Goal: Task Accomplishment & Management: Manage account settings

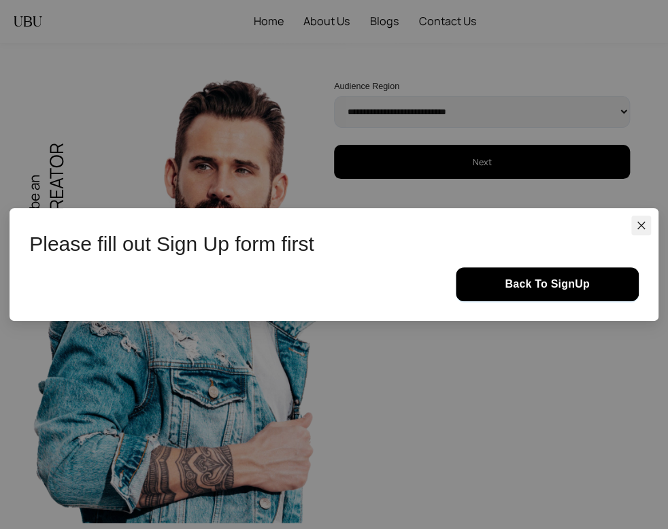
click at [638, 219] on button "Close" at bounding box center [641, 226] width 20 height 20
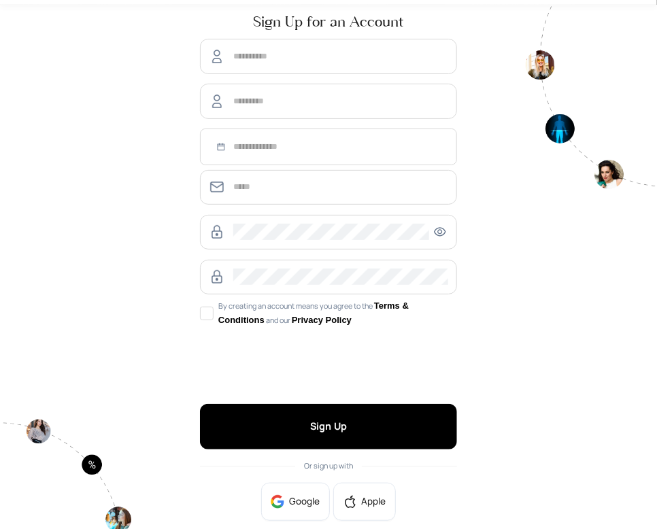
scroll to position [61, 0]
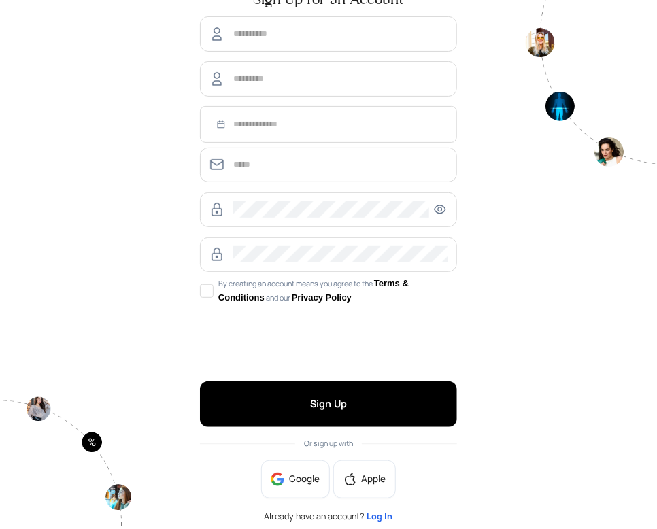
click at [387, 516] on span "Log In" at bounding box center [380, 517] width 26 height 12
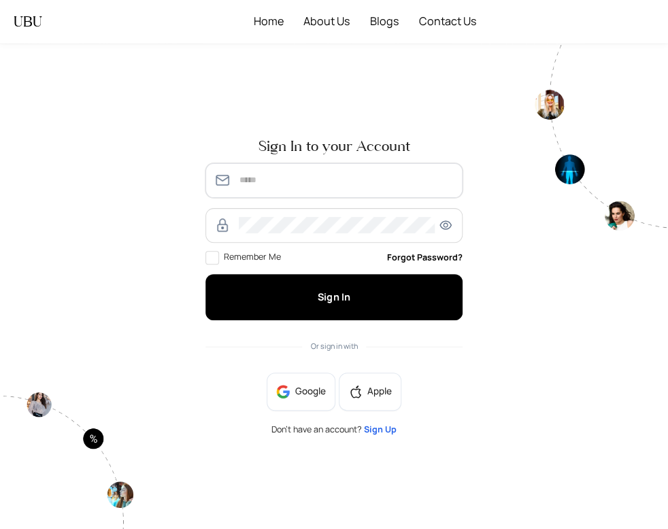
click at [306, 181] on input "text" at bounding box center [346, 180] width 214 height 16
type input "**********"
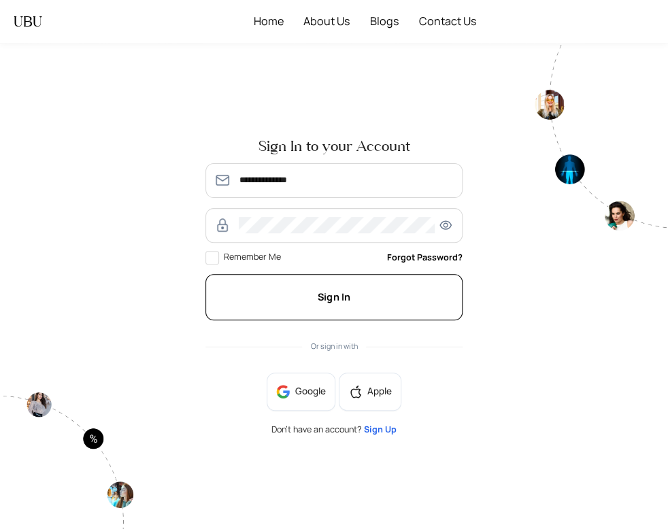
click at [367, 286] on button "Sign In" at bounding box center [333, 297] width 257 height 46
